Goal: Information Seeking & Learning: Learn about a topic

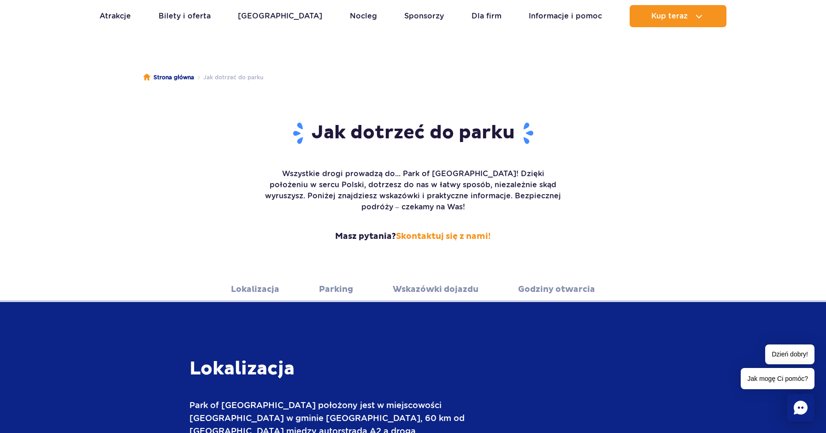
scroll to position [51, 0]
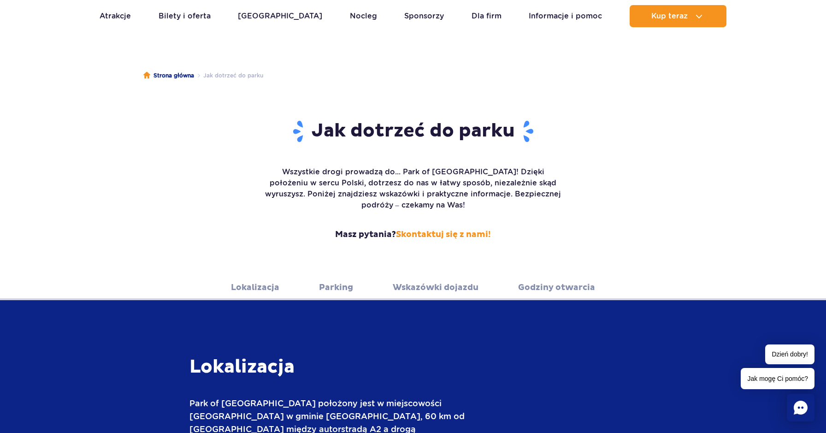
click at [348, 277] on link "Parking" at bounding box center [336, 287] width 34 height 25
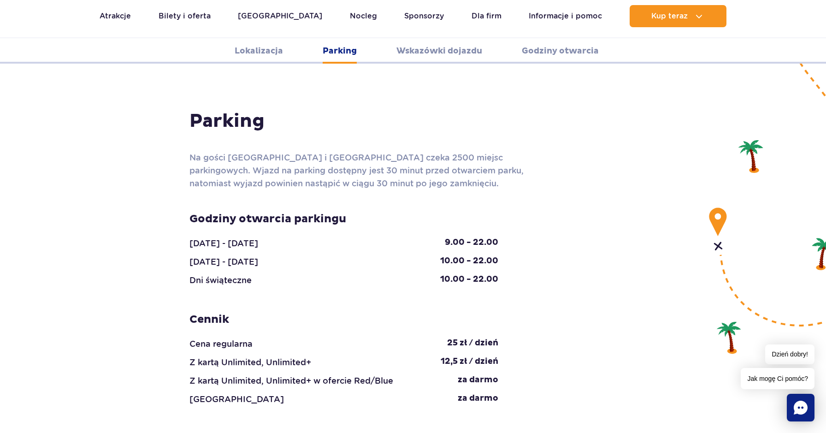
scroll to position [894, 0]
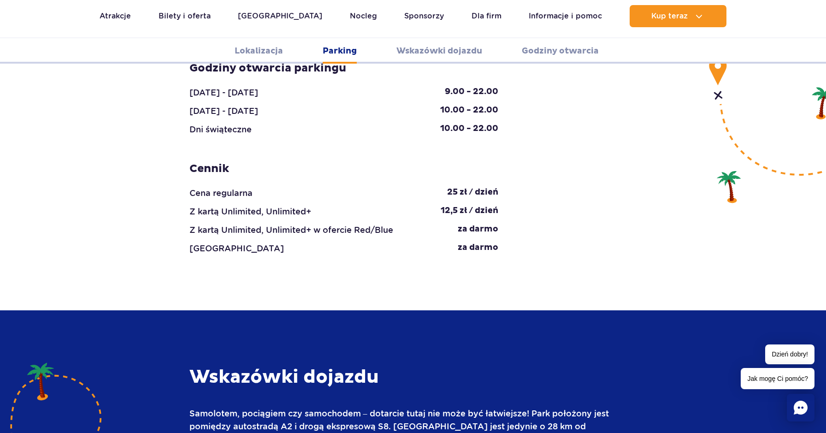
scroll to position [1004, 0]
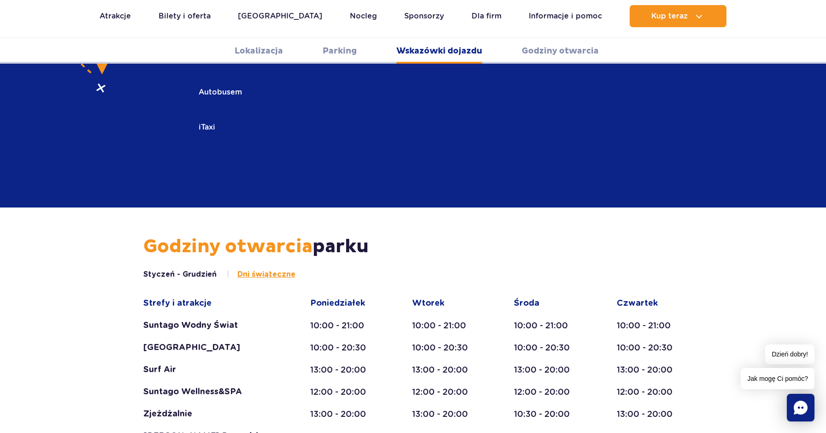
scroll to position [1551, 0]
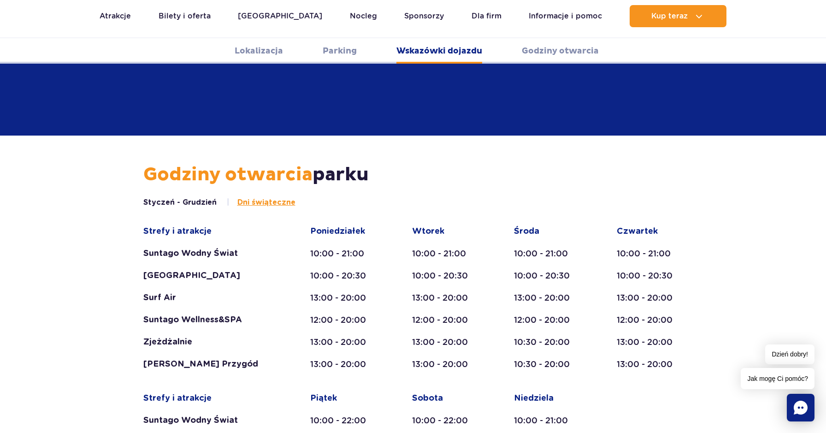
scroll to position [1666, 0]
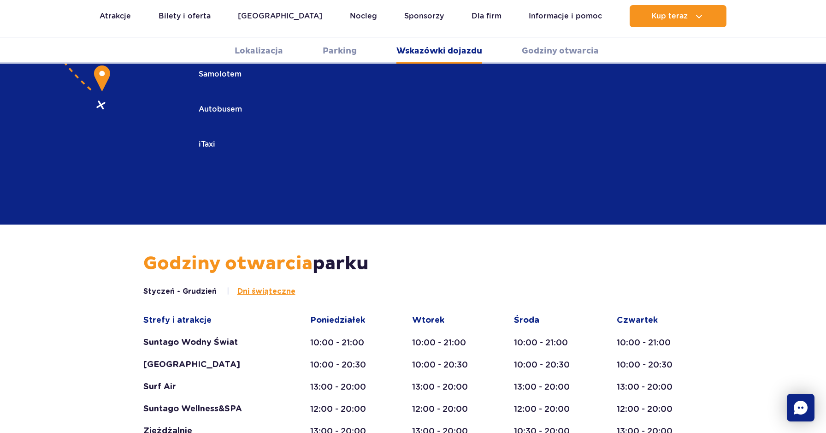
scroll to position [1521, 0]
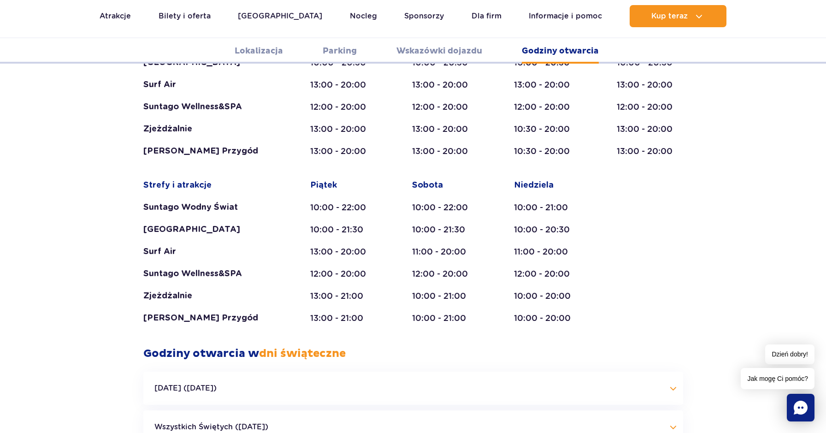
scroll to position [1835, 0]
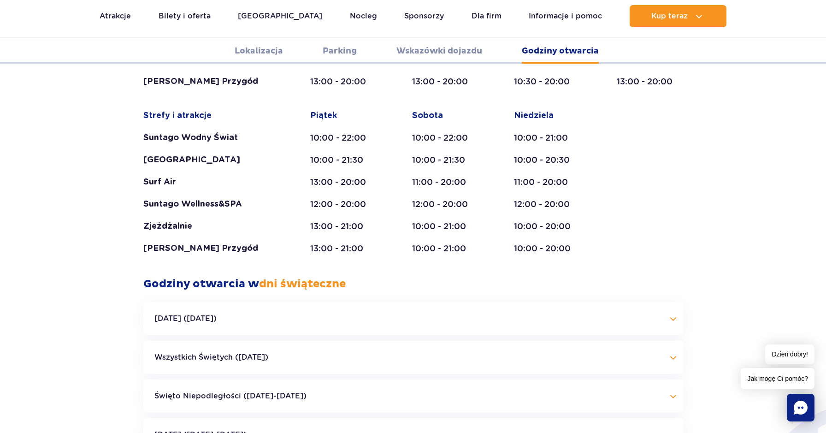
click at [676, 302] on button "Halloween (31.10.25)" at bounding box center [413, 318] width 540 height 33
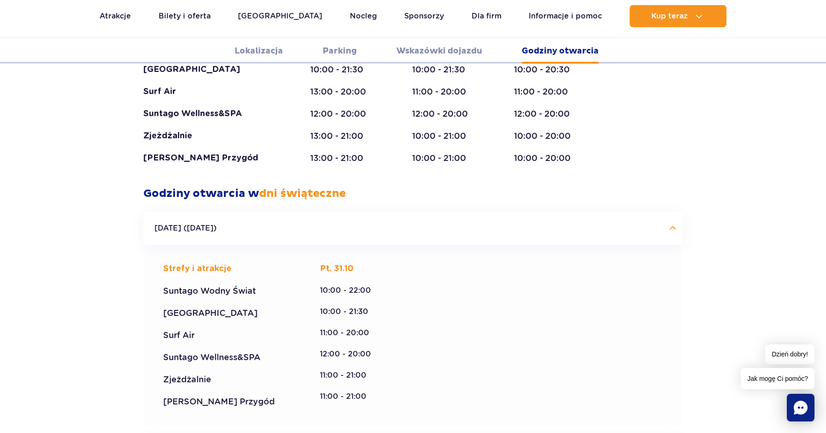
scroll to position [2006, 0]
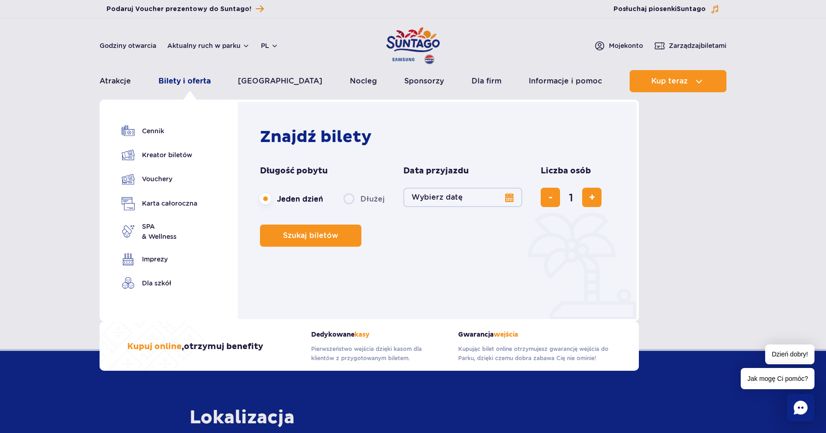
click at [187, 75] on link "Bilety i oferta" at bounding box center [185, 81] width 52 height 22
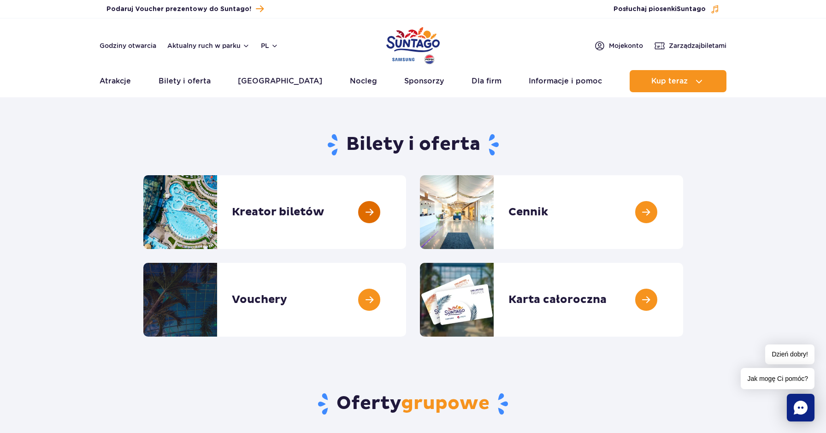
click at [406, 223] on link at bounding box center [406, 212] width 0 height 74
click at [683, 206] on link at bounding box center [683, 212] width 0 height 74
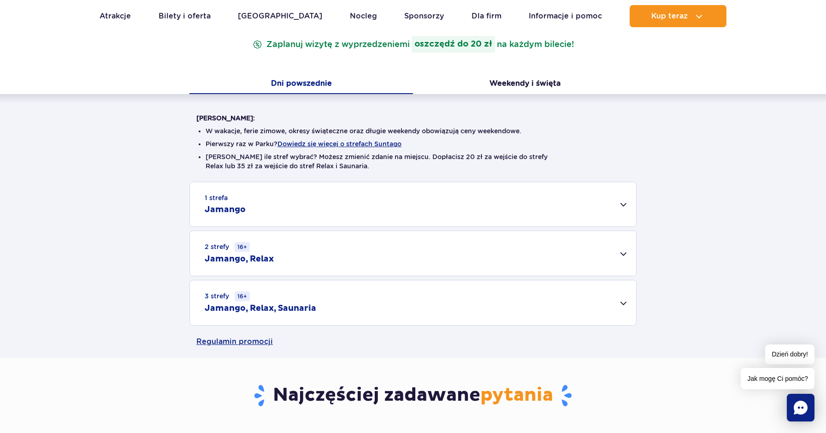
scroll to position [161, 0]
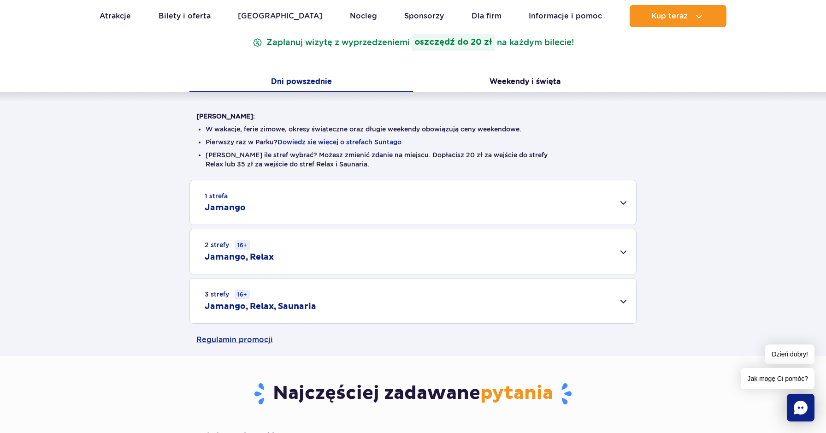
click at [614, 245] on div "2 strefy 16+ Jamango, Relax" at bounding box center [413, 251] width 446 height 45
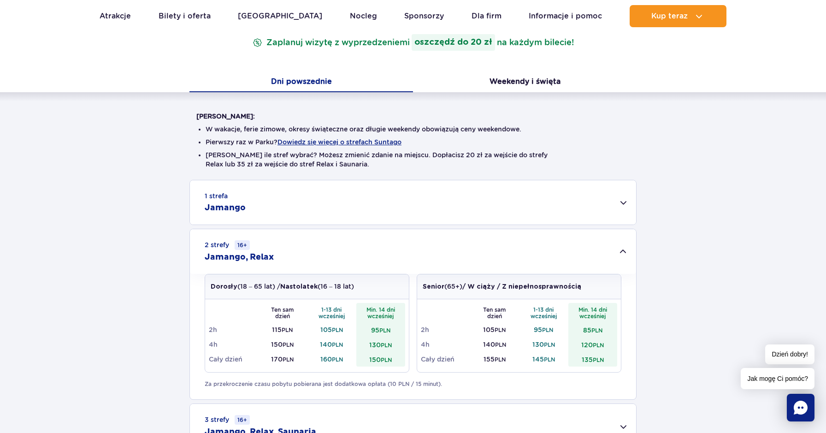
scroll to position [229, 0]
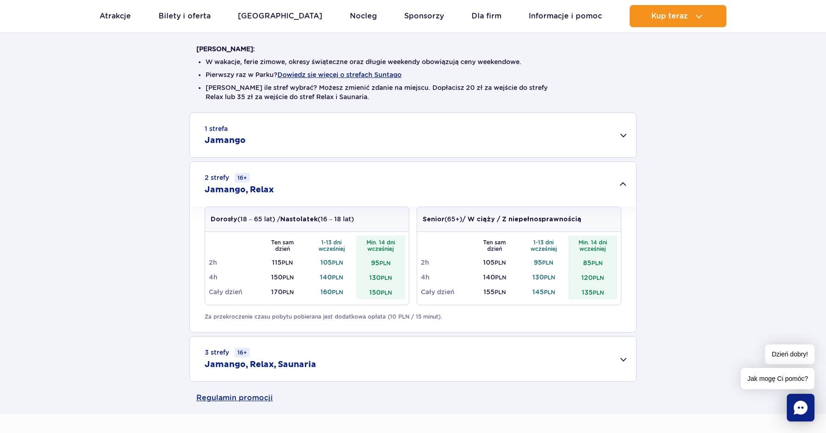
click at [623, 140] on div "1 strefa Jamango" at bounding box center [413, 135] width 446 height 44
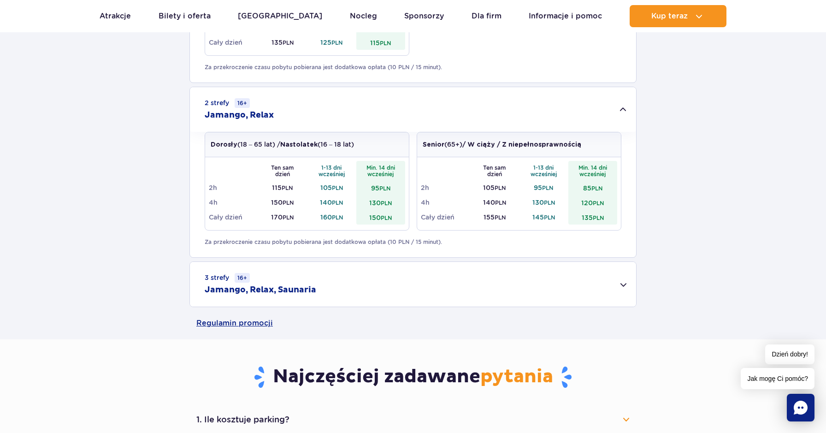
scroll to position [654, 0]
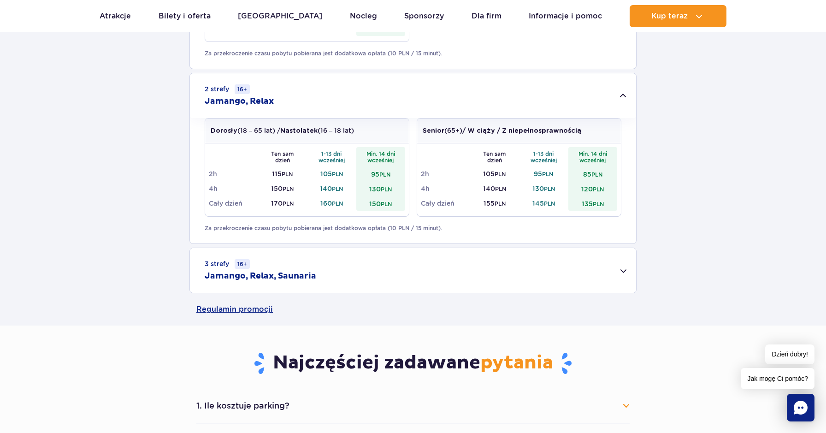
click at [618, 270] on div "3 strefy 16+ Jamango, Relax, Saunaria" at bounding box center [413, 270] width 446 height 45
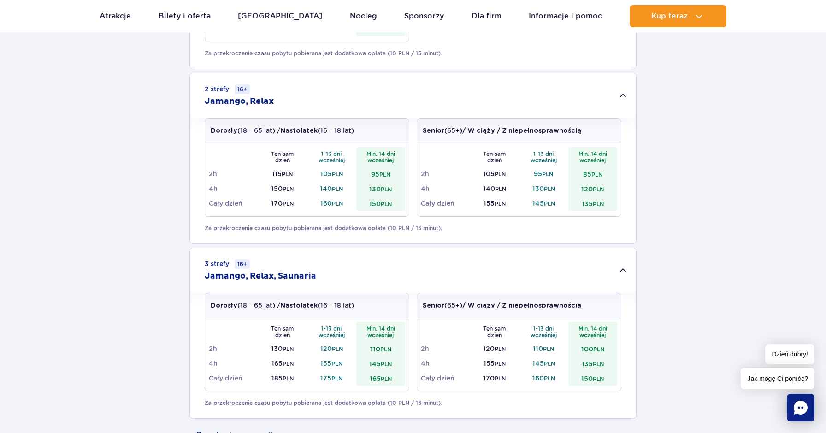
scroll to position [668, 0]
